Goal: Obtain resource: Download file/media

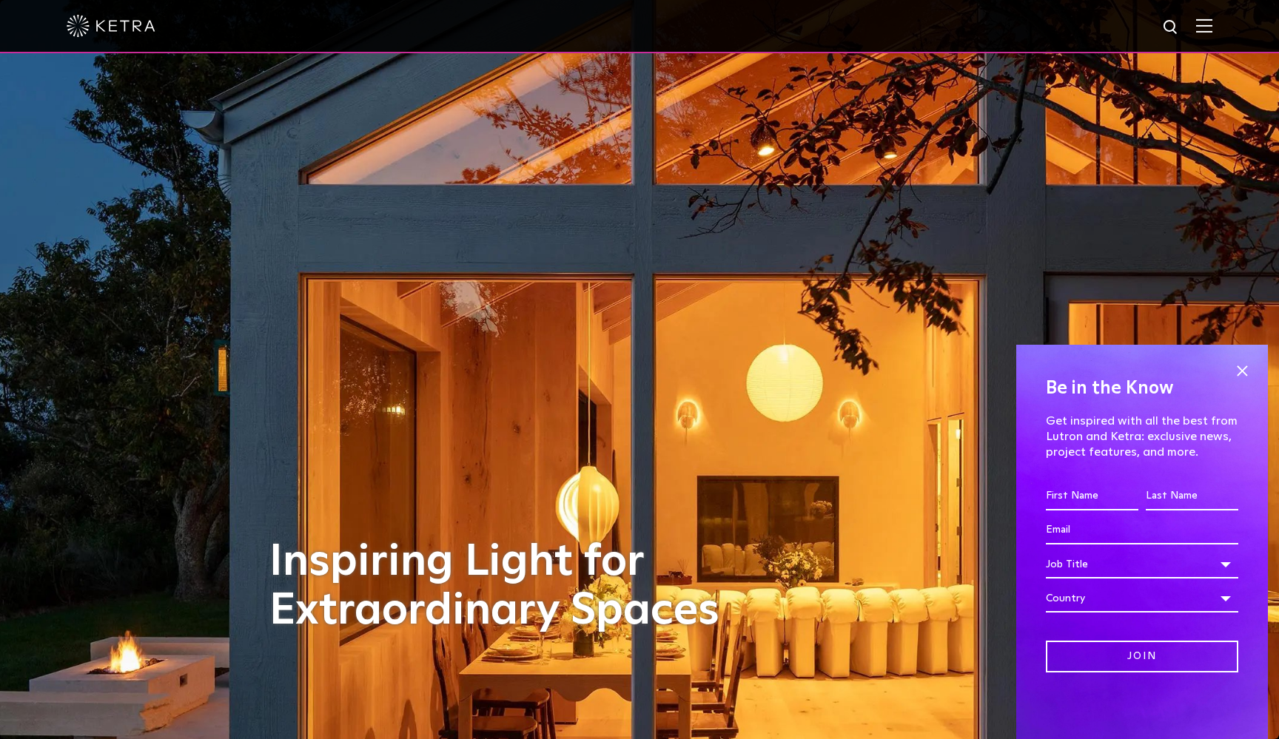
click at [1198, 30] on img at bounding box center [1204, 25] width 16 height 14
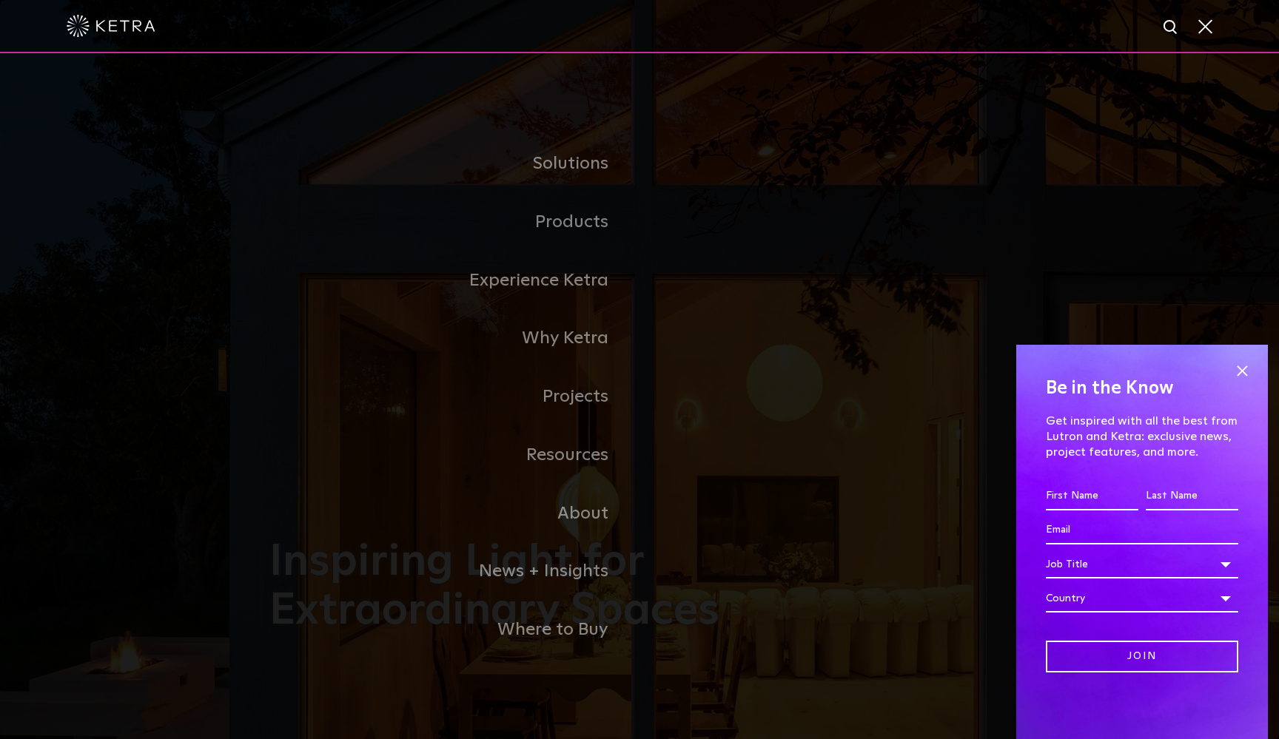
click at [0, 0] on link "Residential Products" at bounding box center [0, 0] width 0 height 0
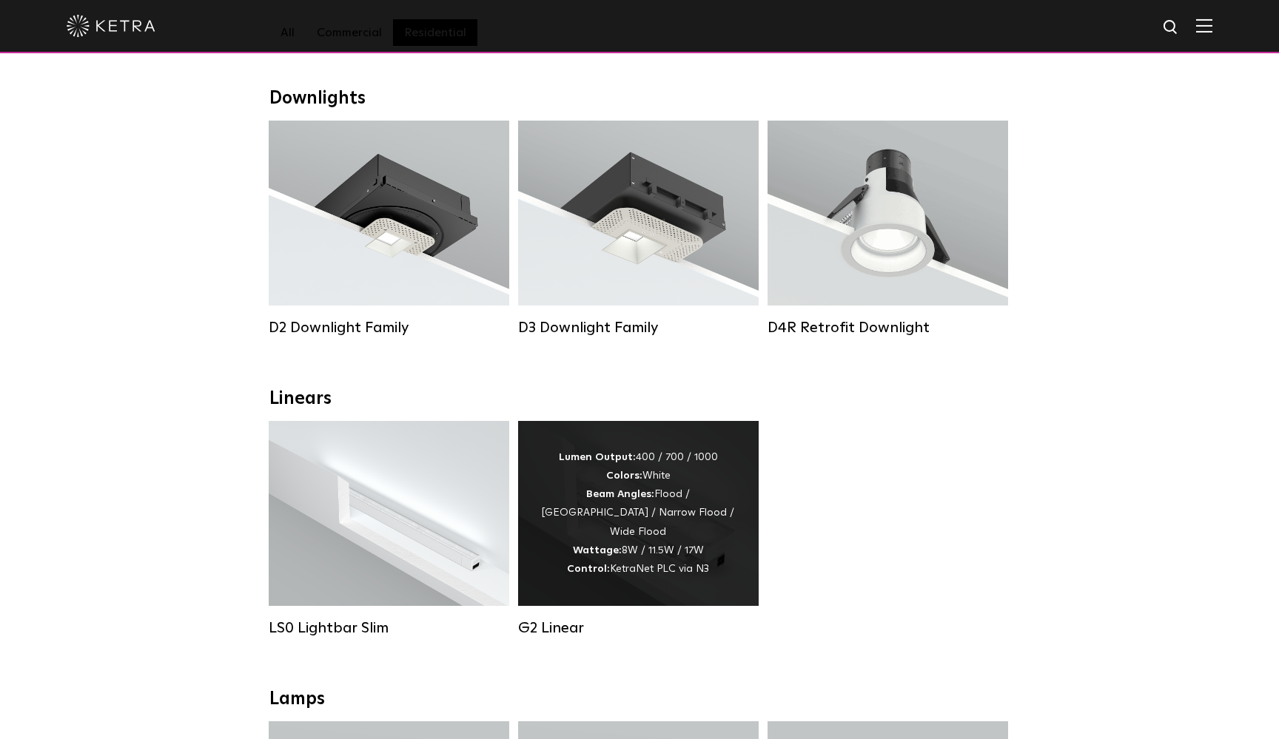
scroll to position [198, 0]
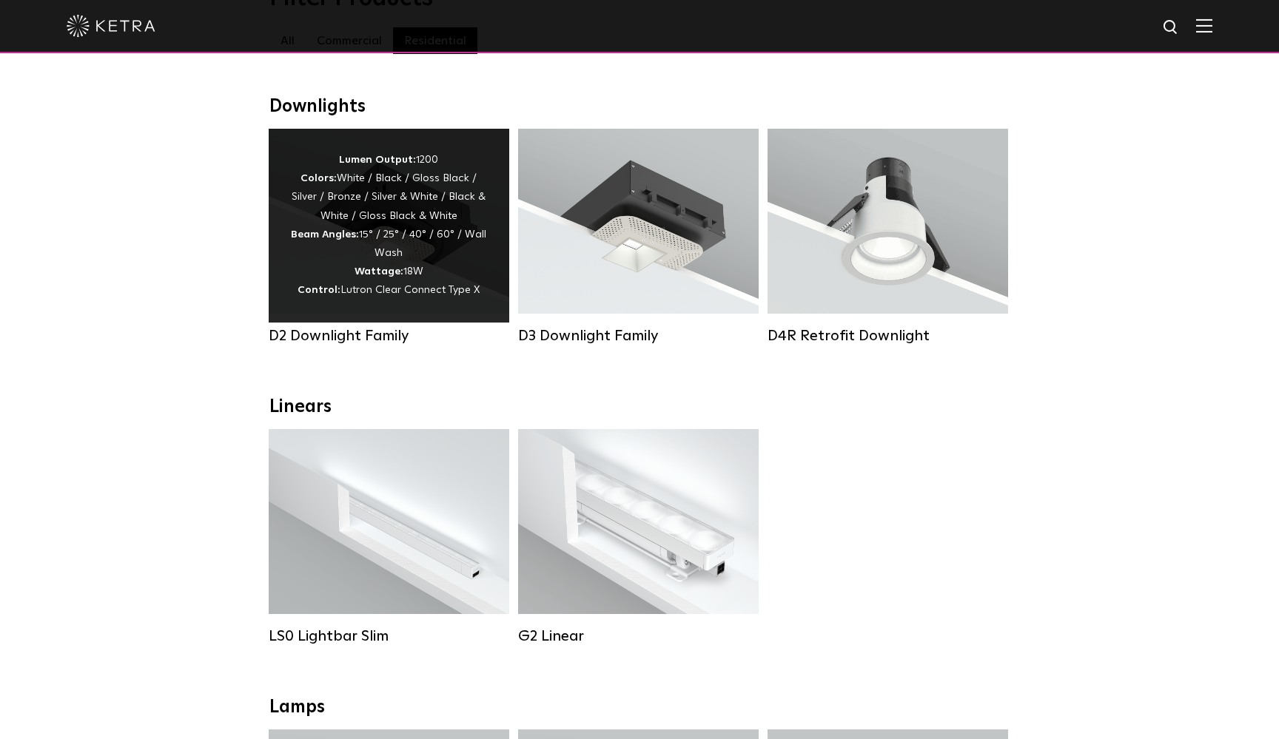
click at [284, 260] on div "Lumen Output: 1200 Colors: White / Black / Gloss Black / Silver / Bronze / Silv…" at bounding box center [389, 226] width 240 height 194
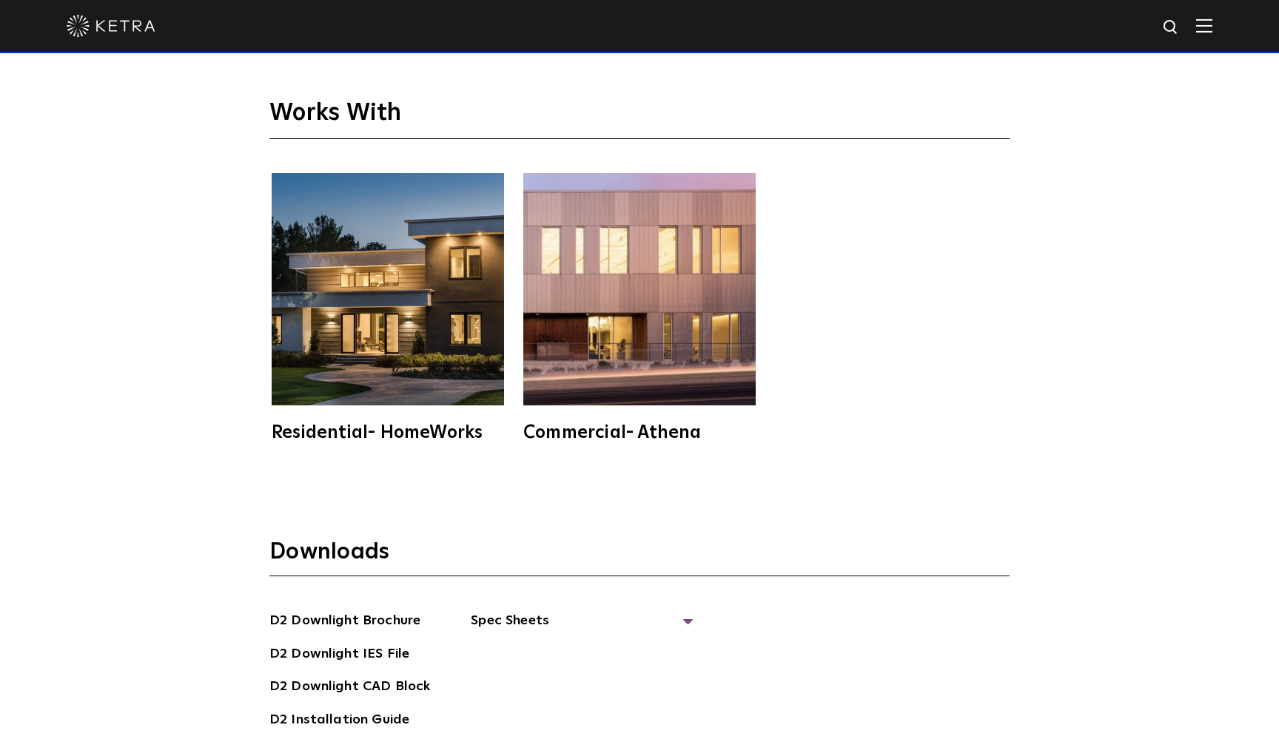
scroll to position [4117, 0]
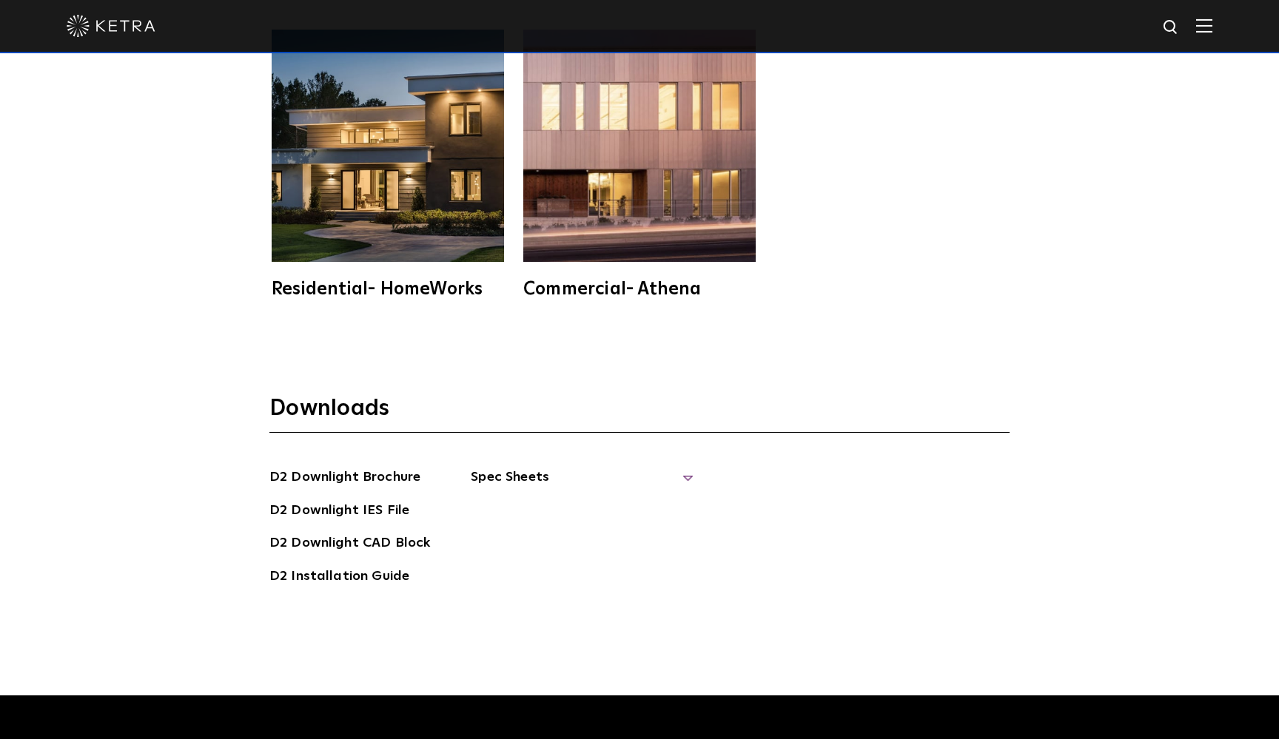
click at [685, 467] on span "Spec Sheets" at bounding box center [582, 483] width 222 height 33
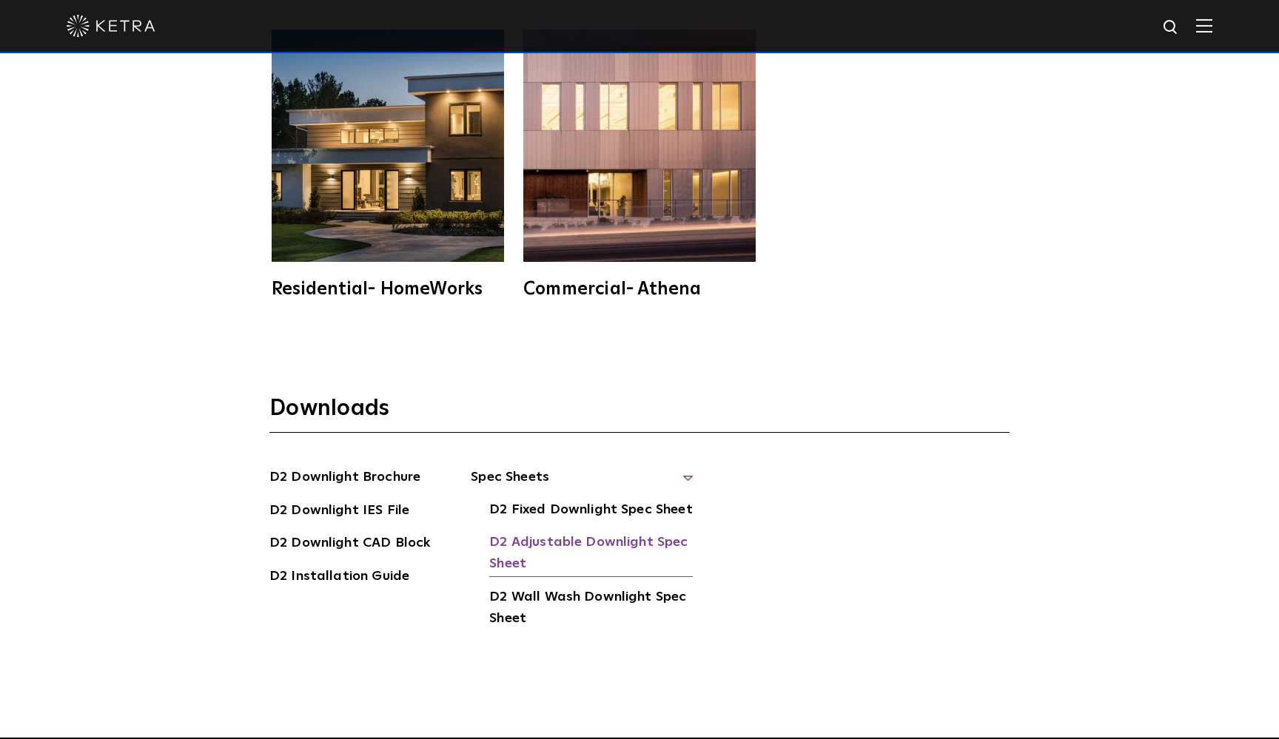
click at [591, 532] on link "D2 Adjustable Downlight Spec Sheet" at bounding box center [590, 554] width 203 height 45
